Goal: Task Accomplishment & Management: Manage account settings

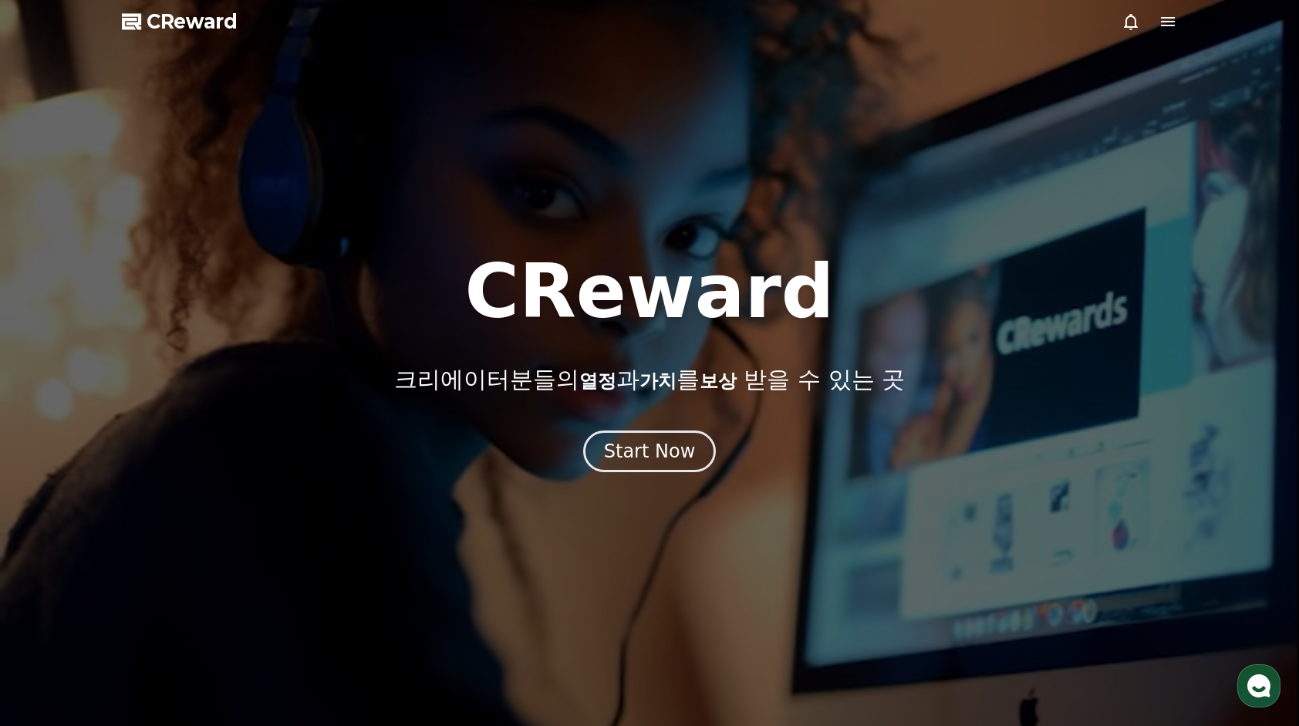
click at [1182, 27] on div at bounding box center [649, 363] width 1299 height 726
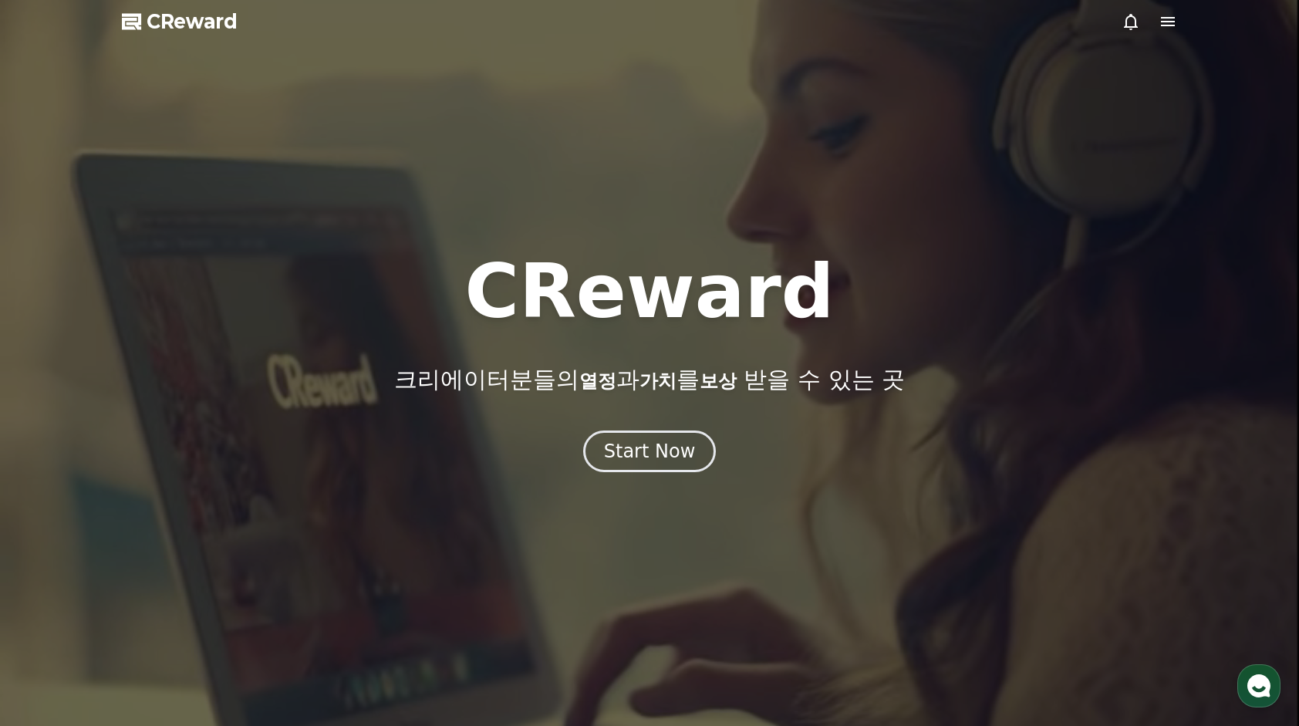
click at [1169, 25] on icon at bounding box center [1168, 21] width 14 height 9
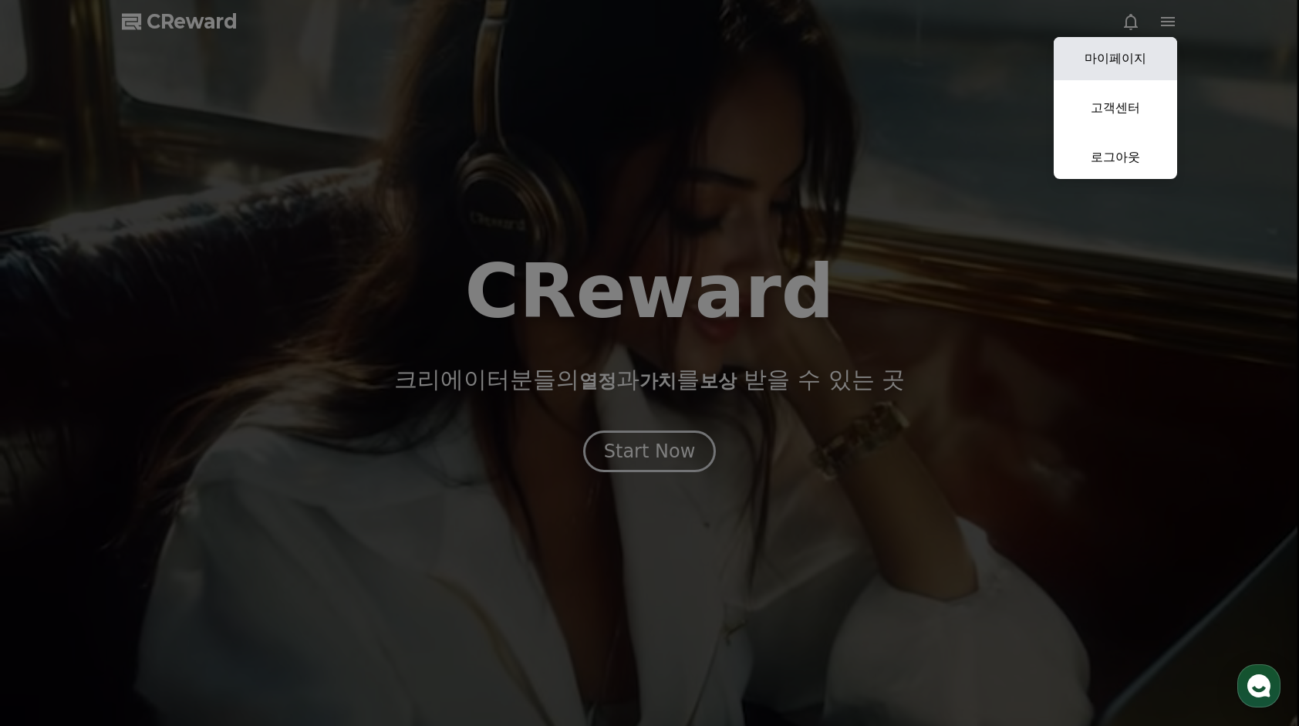
click at [1151, 46] on link "마이페이지" at bounding box center [1115, 58] width 123 height 43
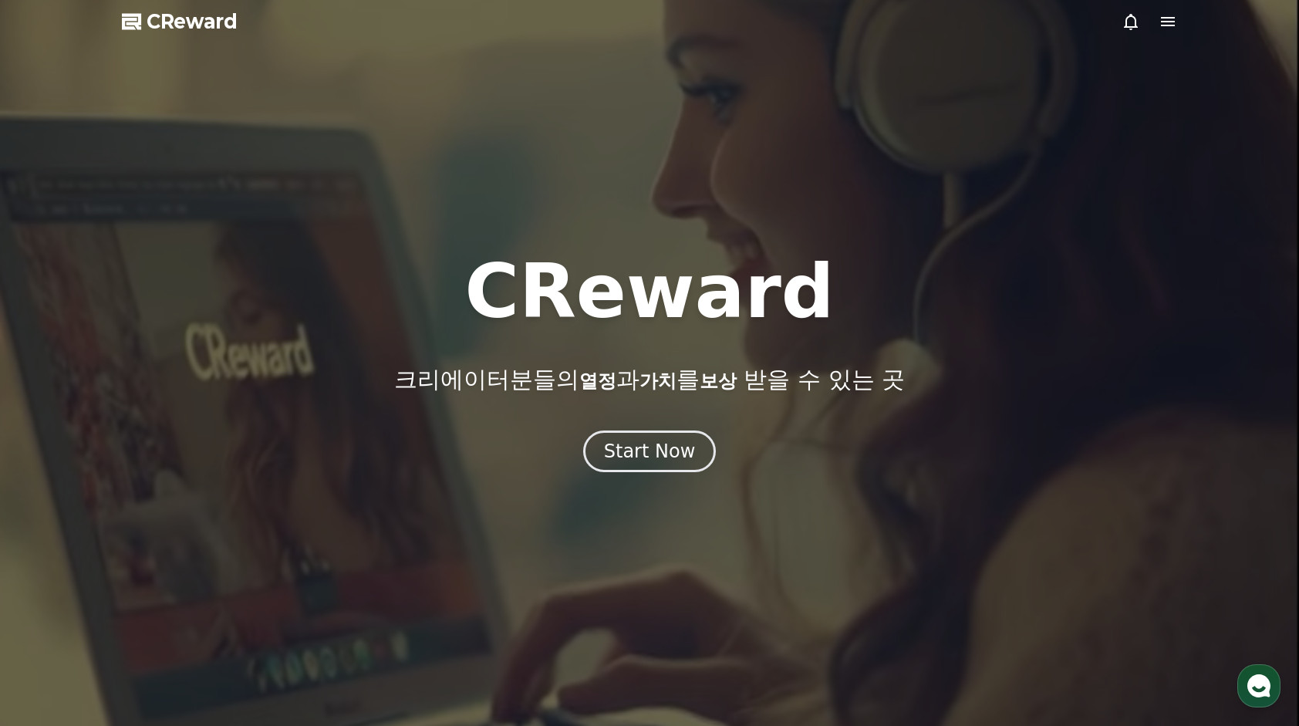
select select "**********"
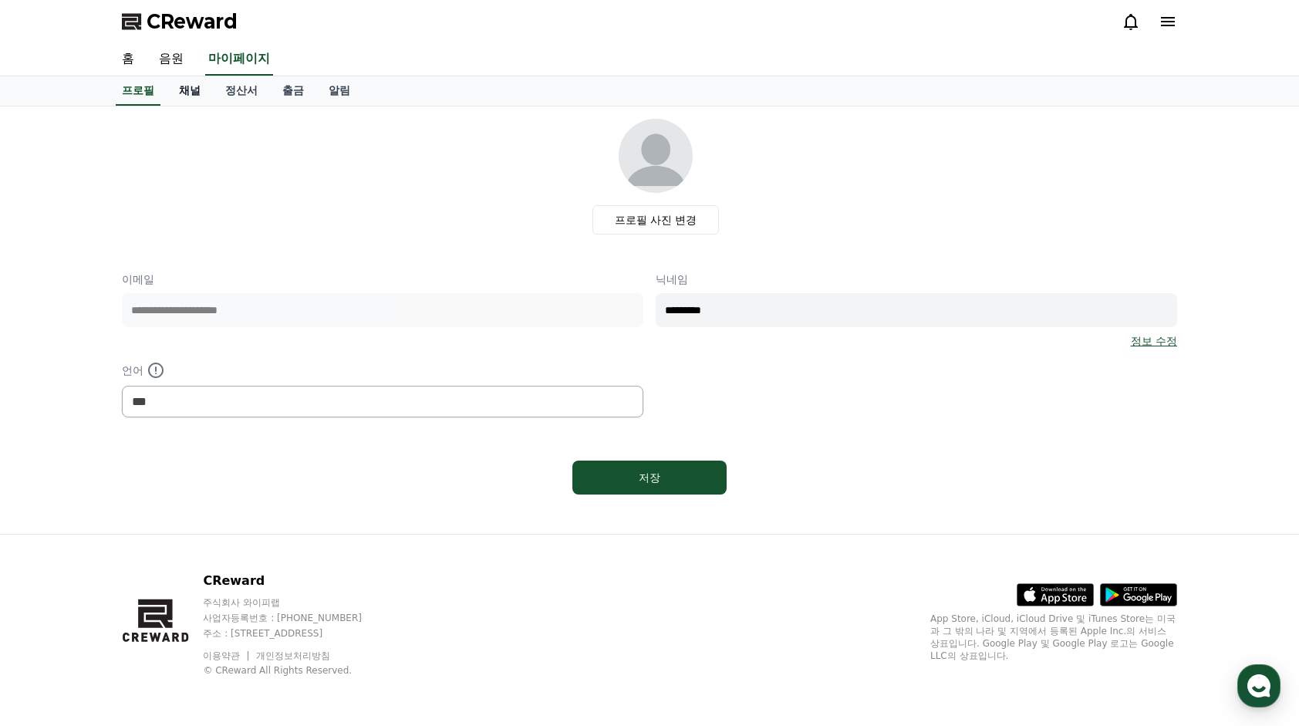
click at [188, 97] on link "채널" at bounding box center [190, 90] width 46 height 29
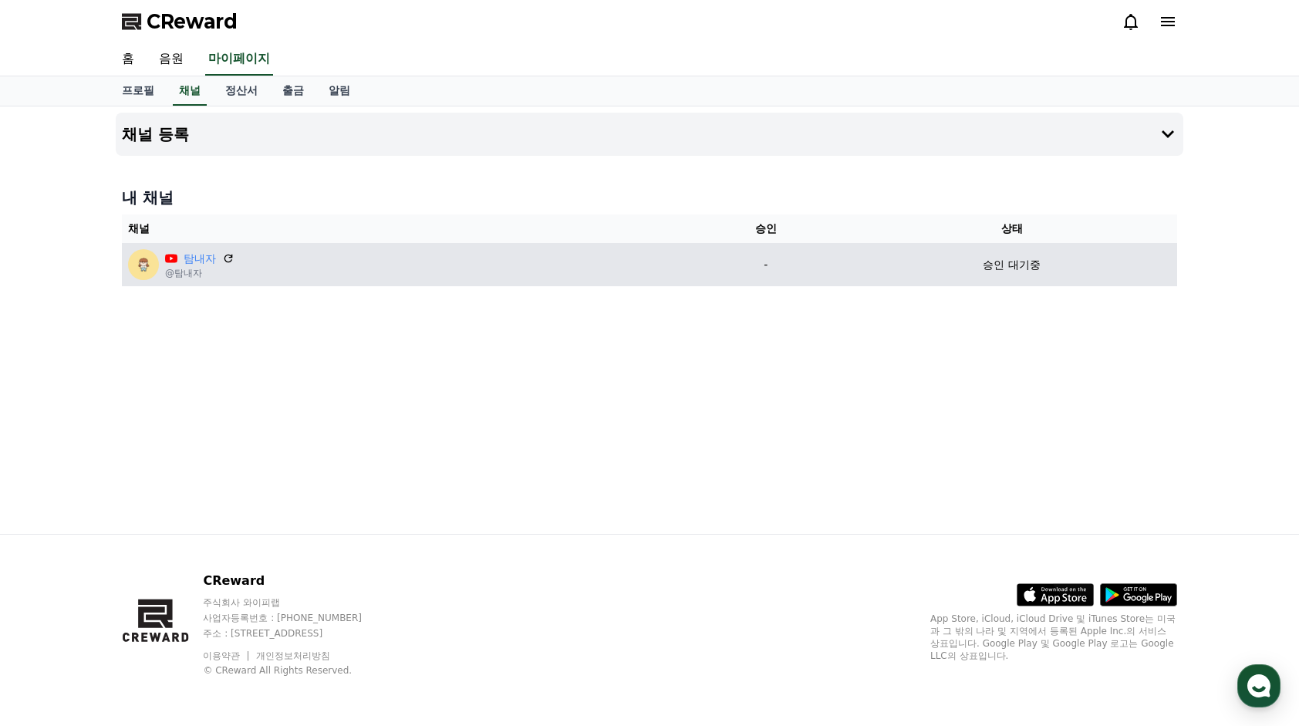
click at [481, 255] on div "탐내자 @탐내자" at bounding box center [403, 264] width 551 height 31
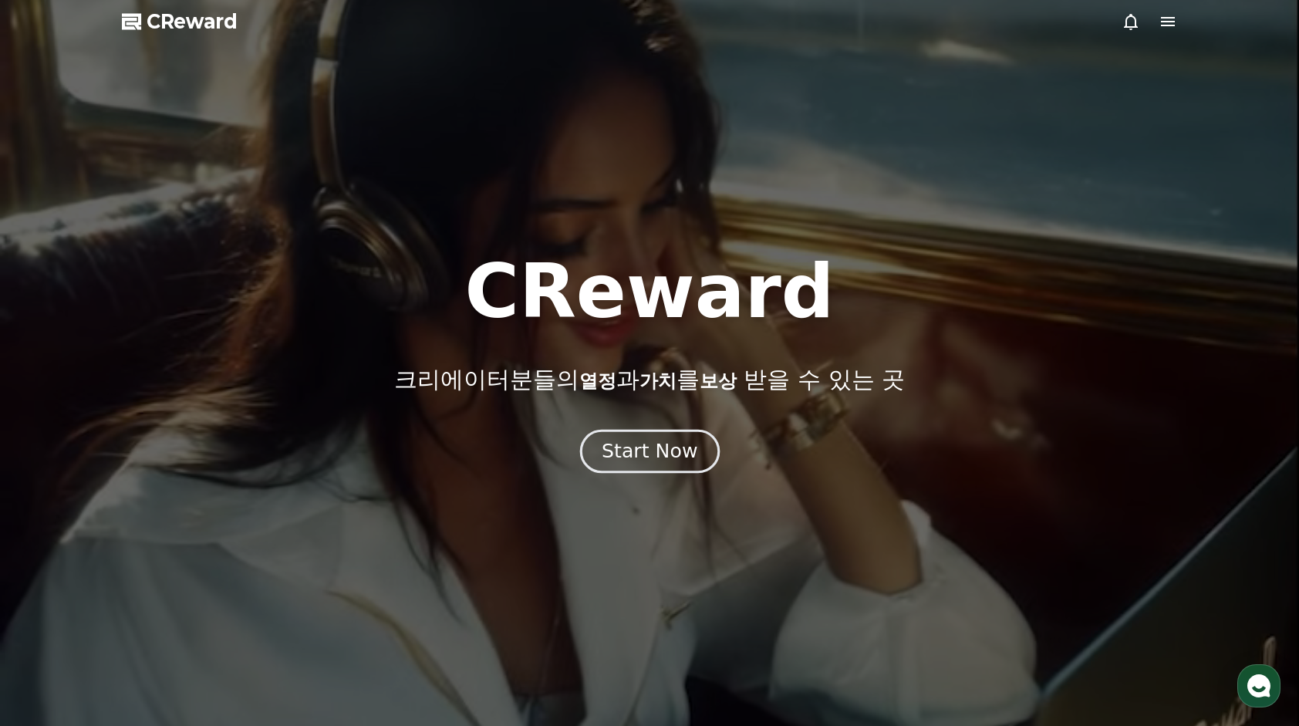
click at [687, 446] on div "Start Now" at bounding box center [650, 451] width 96 height 26
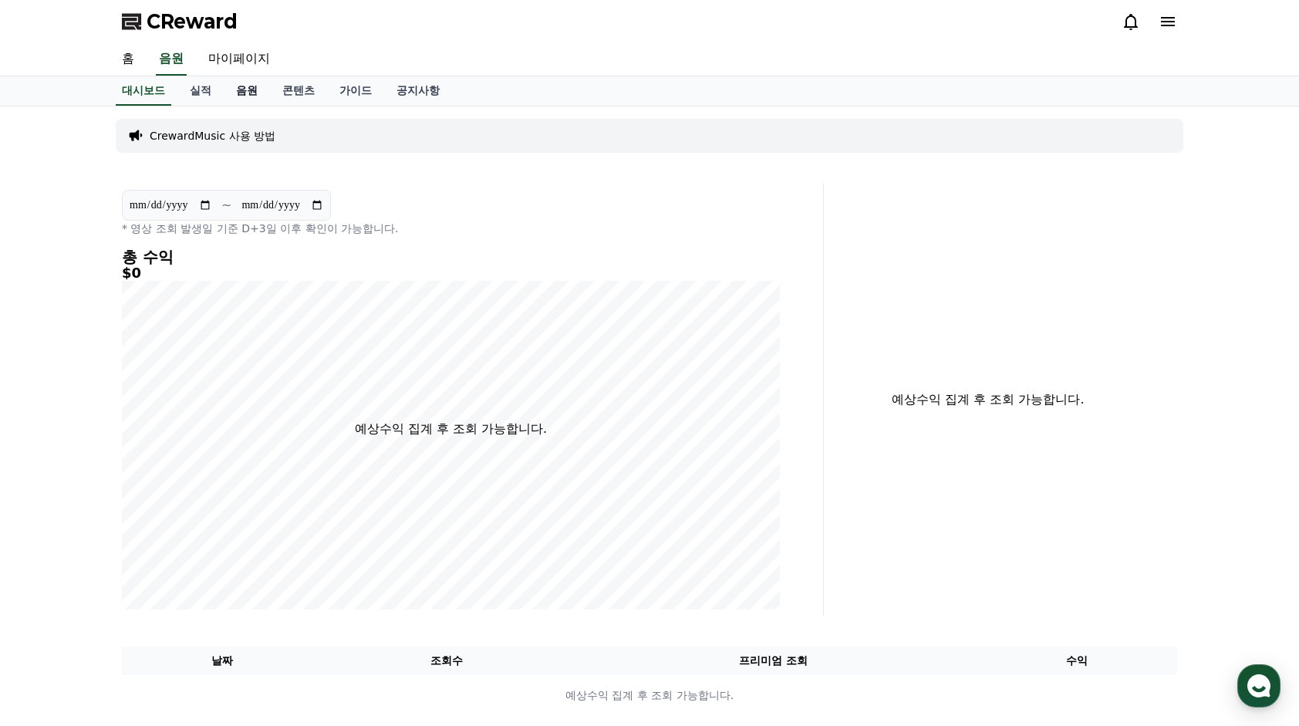
click at [260, 93] on link "음원" at bounding box center [247, 90] width 46 height 29
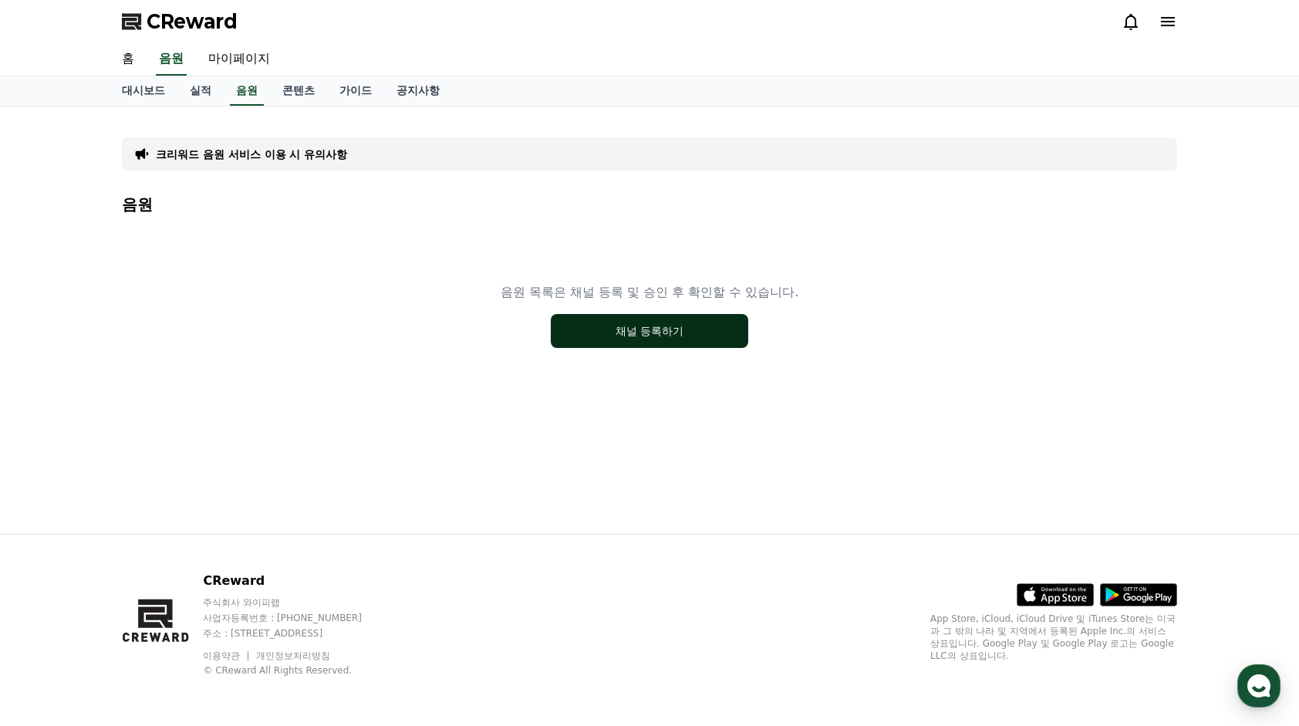
click at [631, 346] on button "채널 등록하기" at bounding box center [649, 331] width 197 height 34
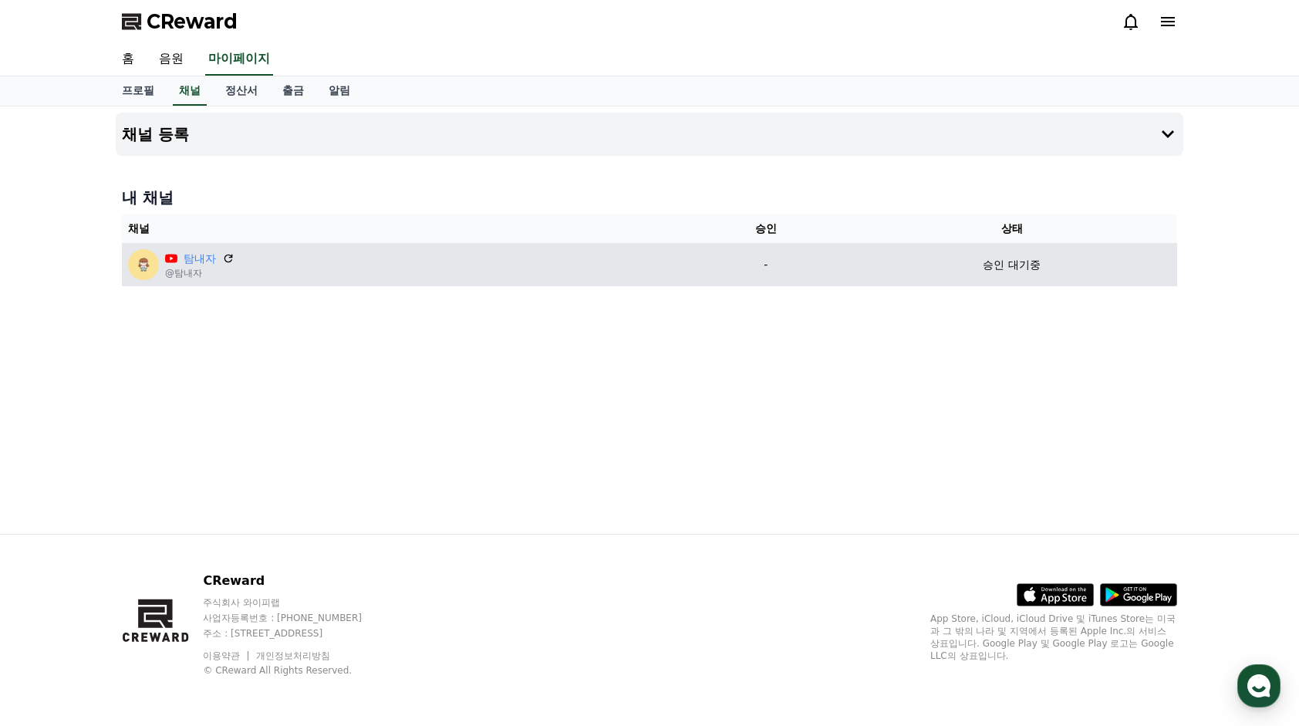
click at [657, 273] on div "탐내자 @탐내자" at bounding box center [403, 264] width 551 height 31
click at [1028, 267] on p "승인 대기중" at bounding box center [1011, 265] width 57 height 16
